Goal: Task Accomplishment & Management: Use online tool/utility

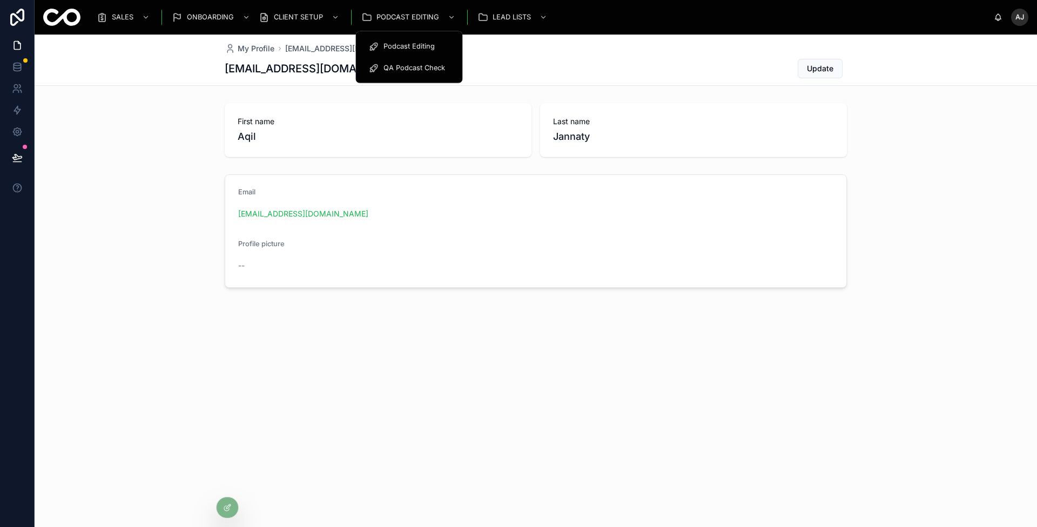
click at [414, 67] on span "QA Podcast Check" at bounding box center [415, 68] width 62 height 9
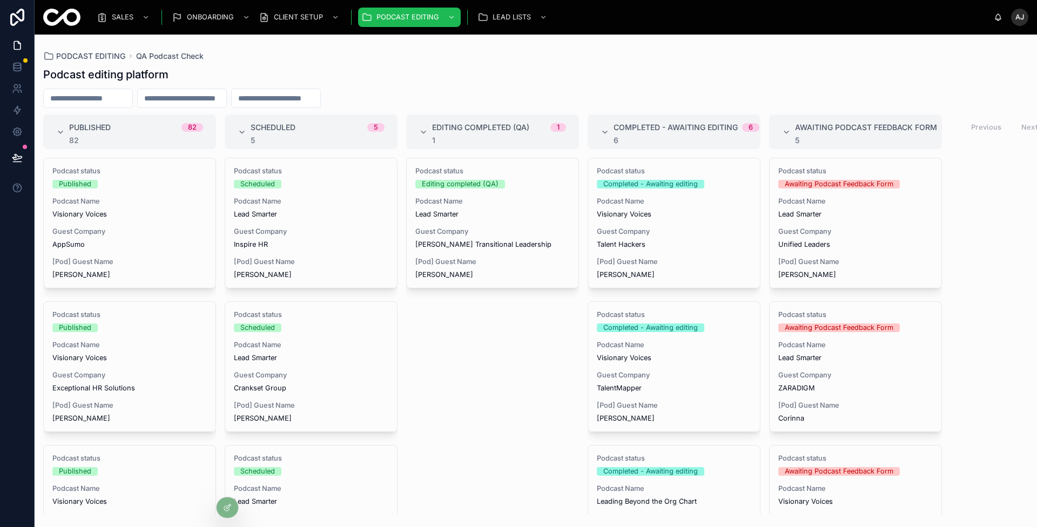
click at [515, 261] on span "[Pod] Guest Name" at bounding box center [492, 262] width 154 height 9
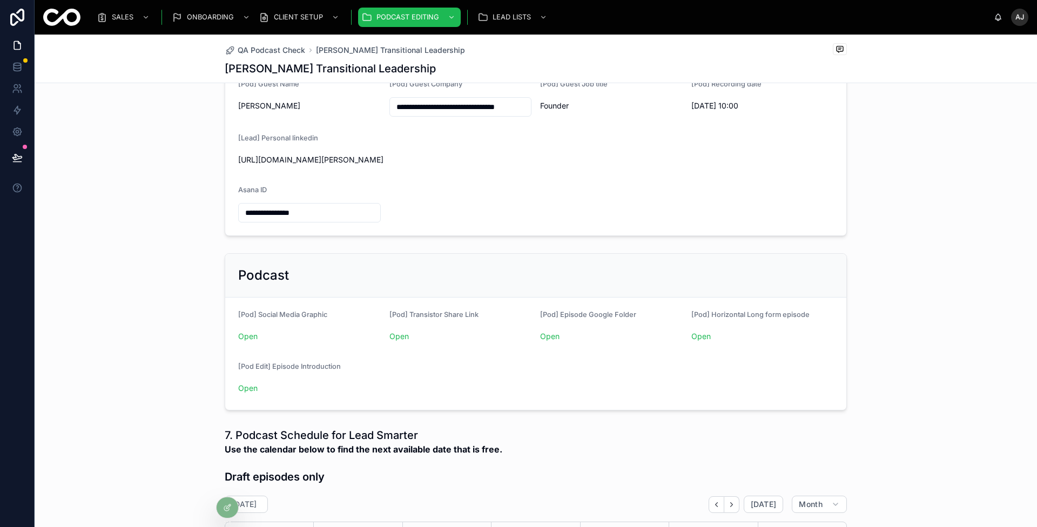
scroll to position [168, 0]
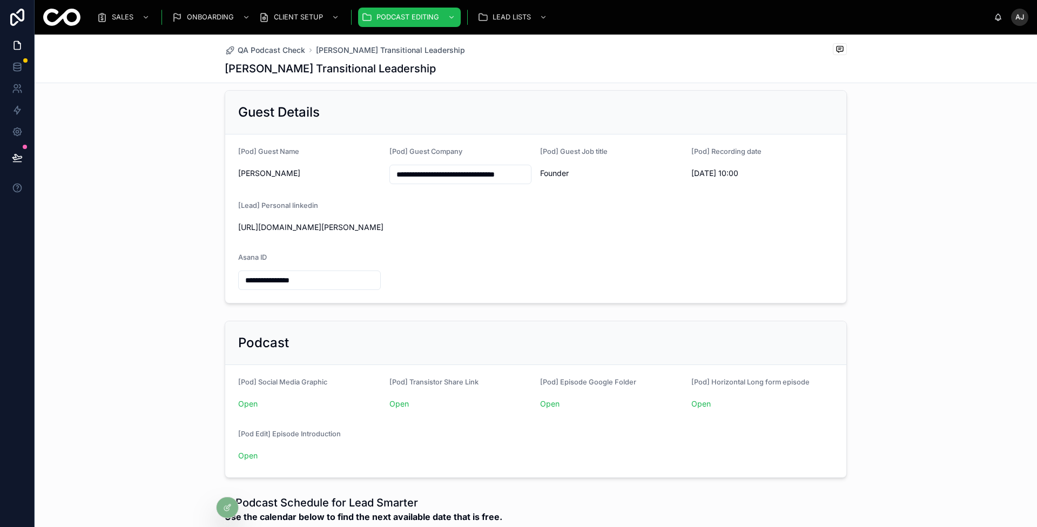
click at [552, 399] on link "Open" at bounding box center [549, 403] width 19 height 9
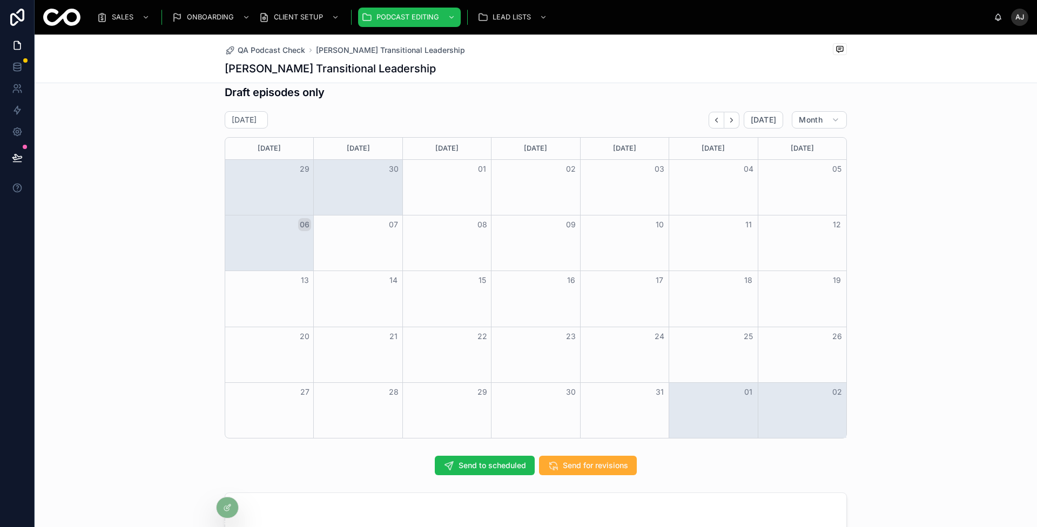
scroll to position [654, 0]
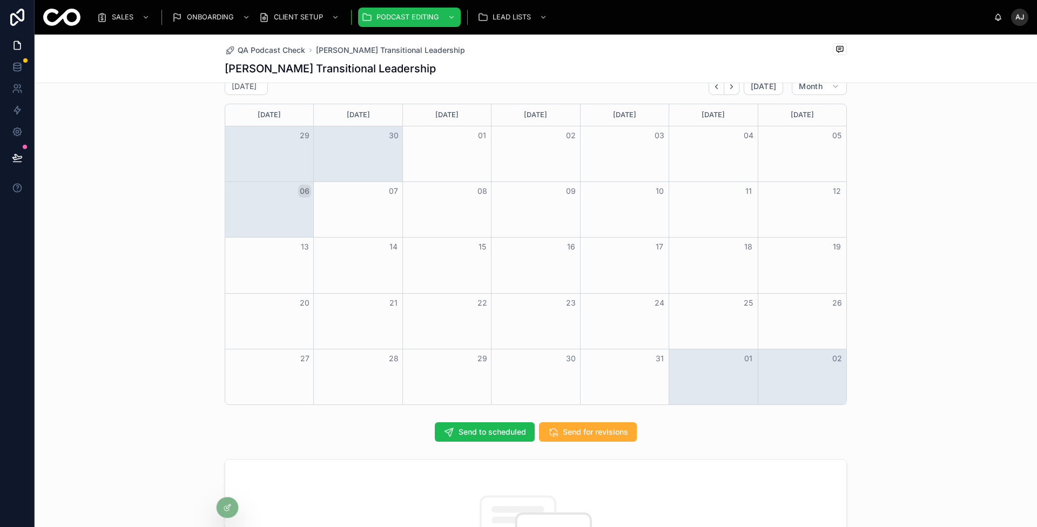
click at [468, 433] on span "Send to scheduled" at bounding box center [493, 432] width 68 height 11
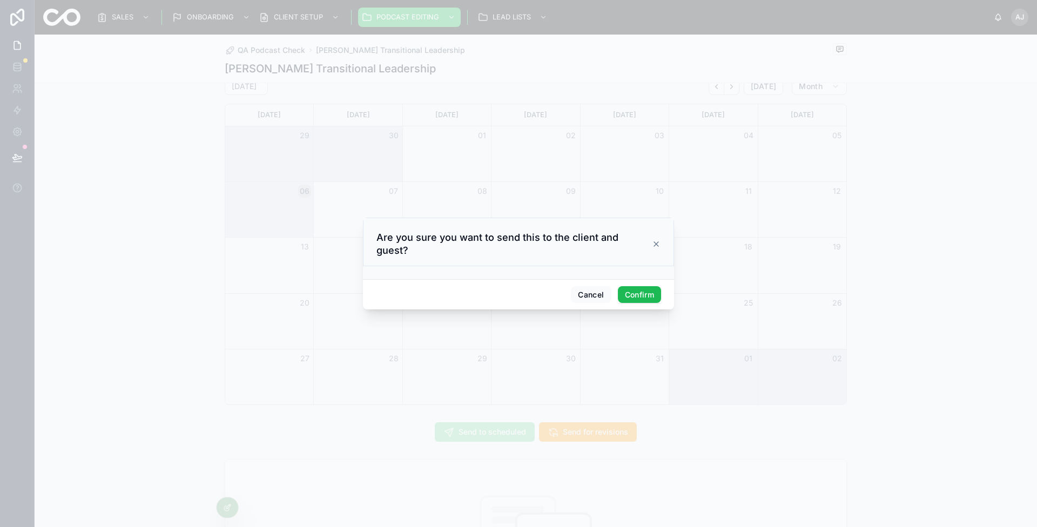
click at [634, 294] on button "Confirm" at bounding box center [639, 294] width 43 height 17
